Goal: Use online tool/utility

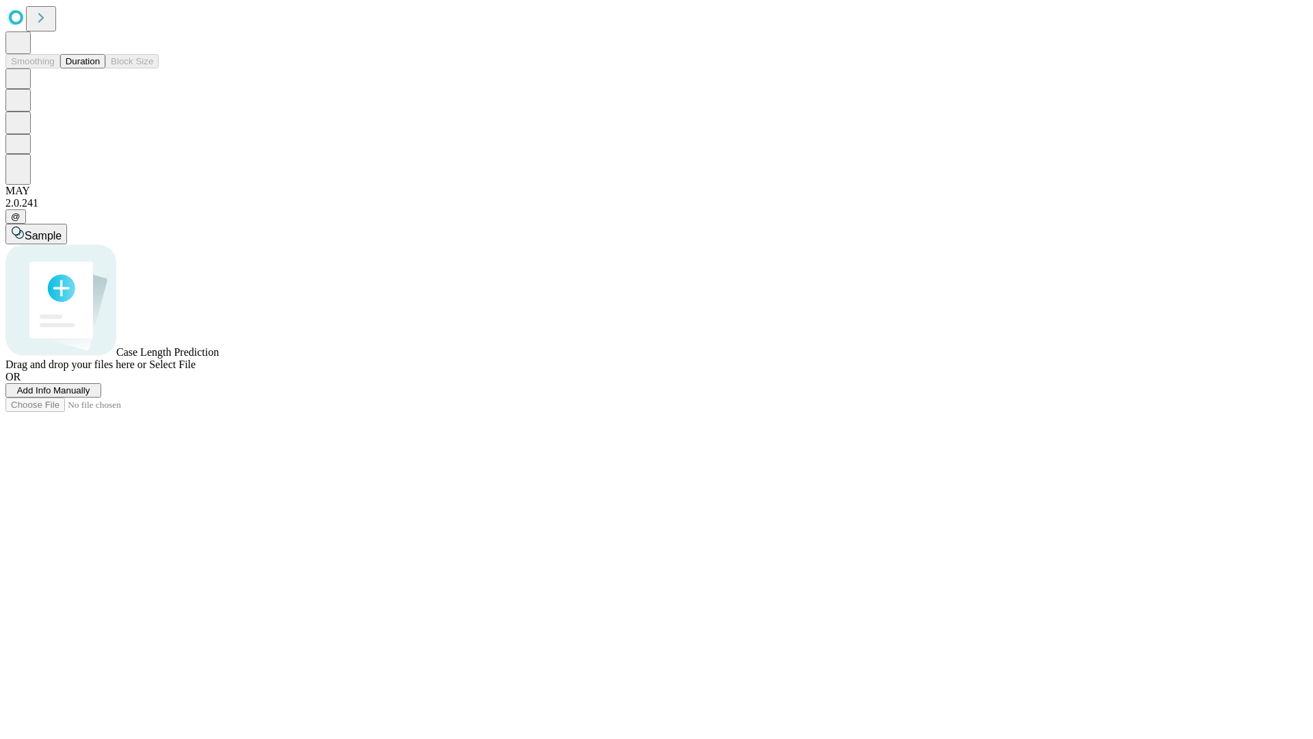
click at [100, 68] on button "Duration" at bounding box center [82, 61] width 45 height 14
click at [196, 370] on span "Select File" at bounding box center [172, 364] width 47 height 12
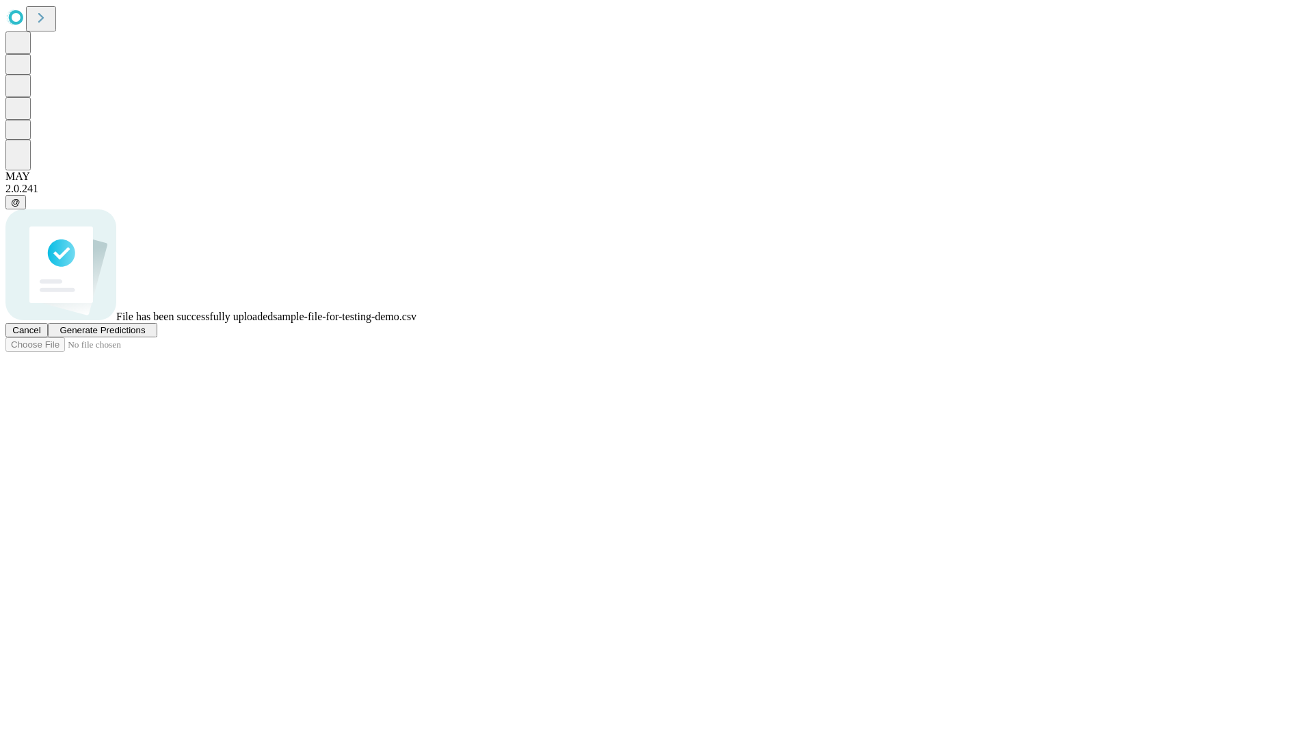
click at [145, 335] on span "Generate Predictions" at bounding box center [101, 330] width 85 height 10
